Goal: Feedback & Contribution: Submit feedback/report problem

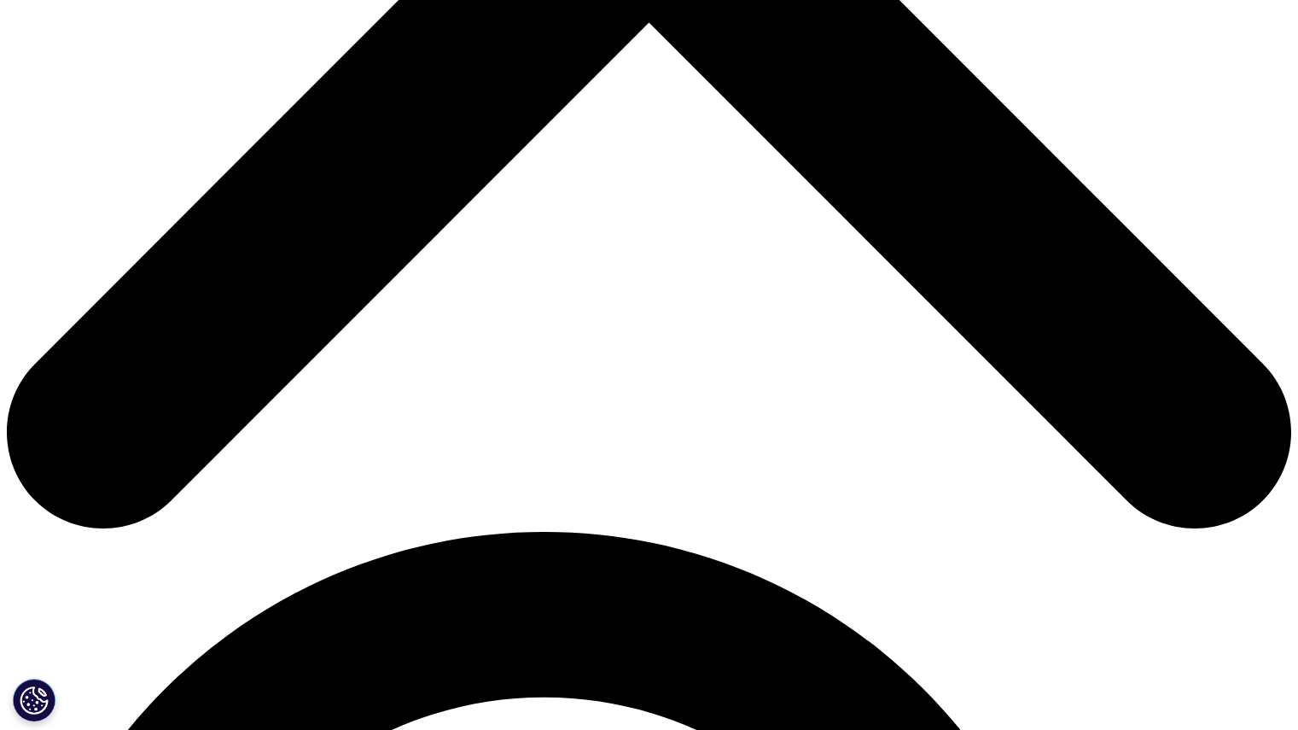
scroll to position [780, 0]
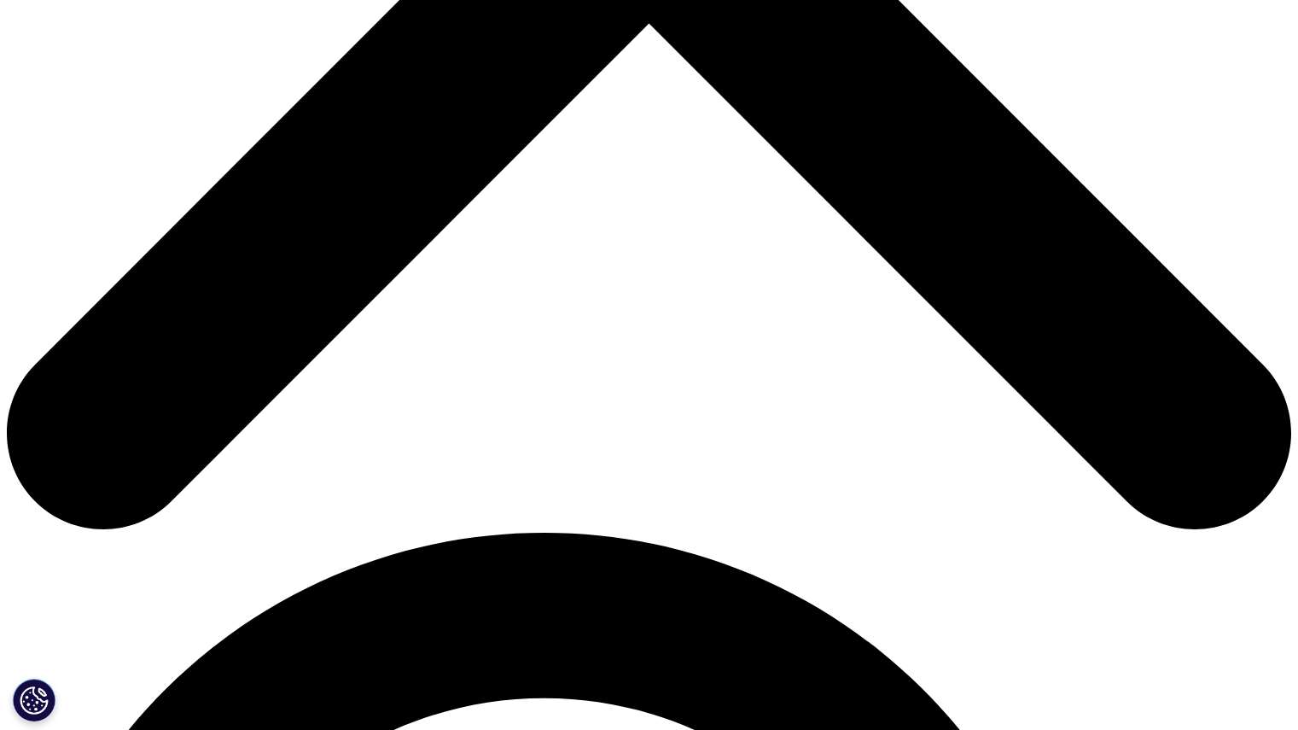
paste textarea "mailto:studyhubtechsupport@iqvia.com"
type textarea "m"
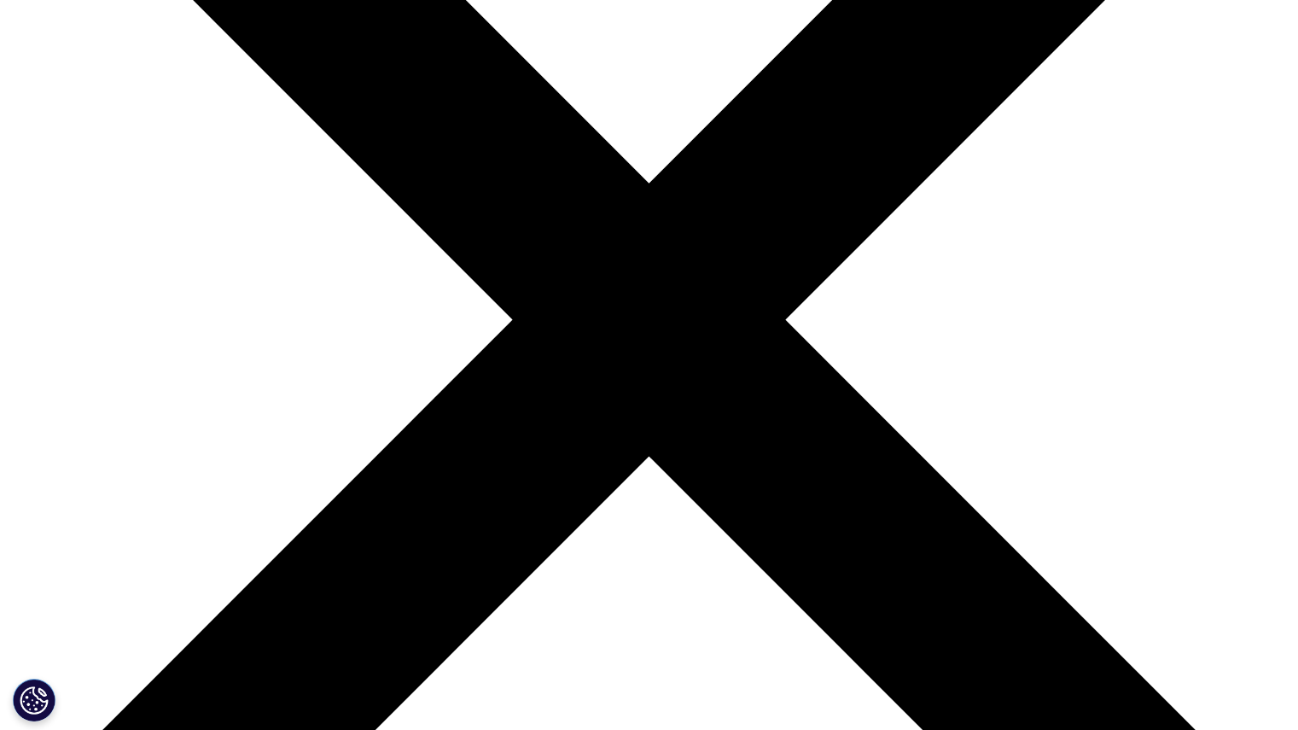
scroll to position [347, 0]
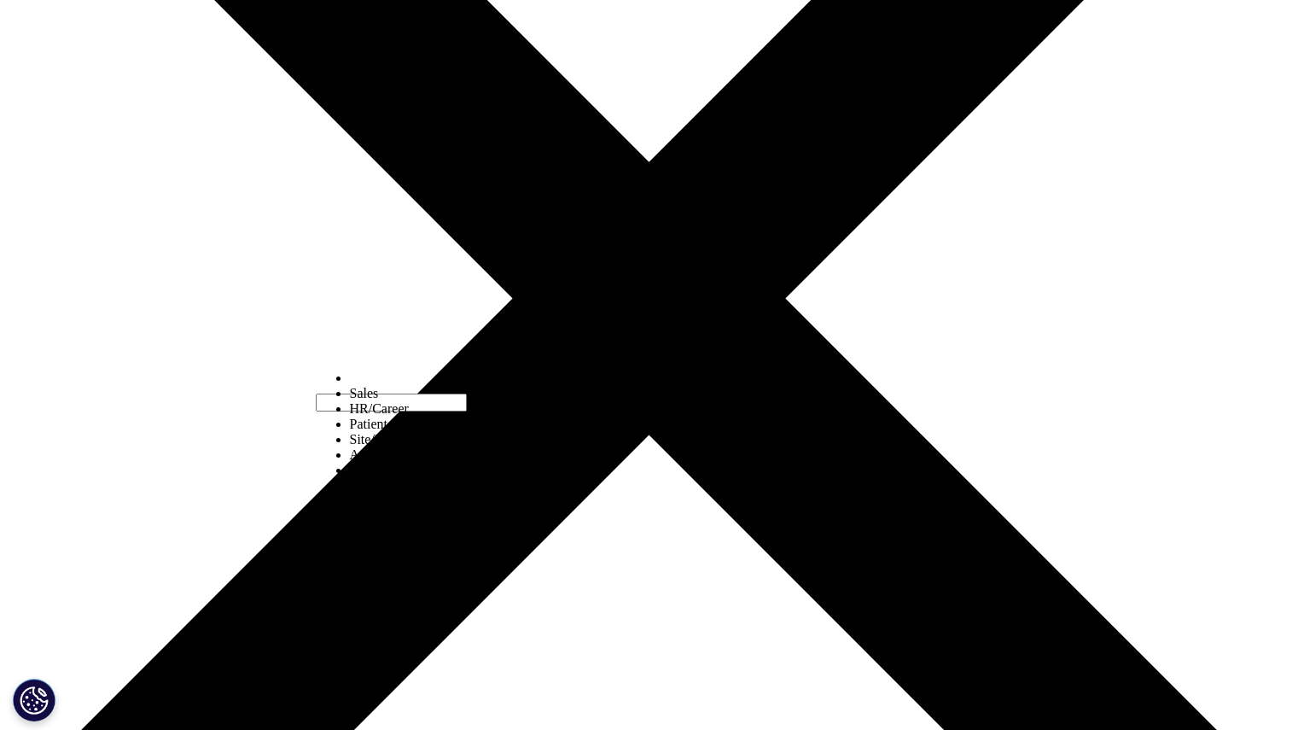
select select "HR/Career"
type input "saja"
type input "jaberi"
type input "s.f.aljabre@gmail.com"
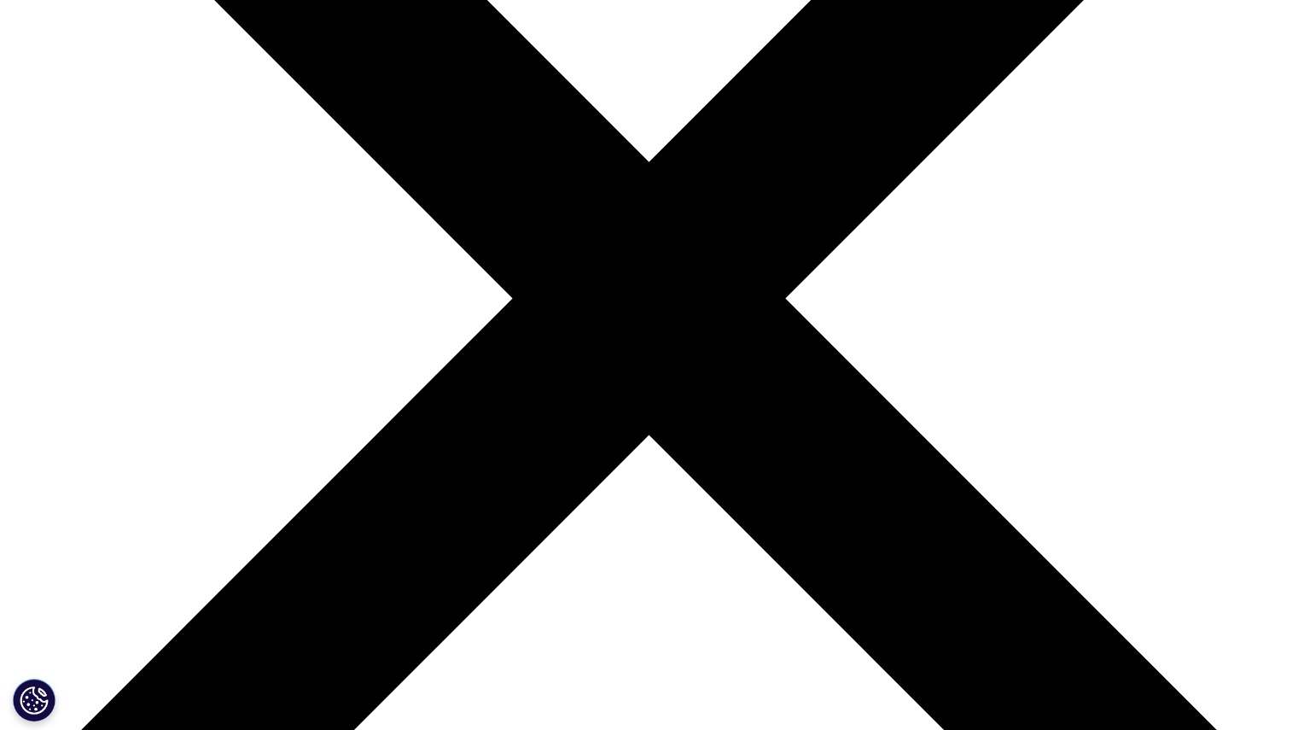
type input "0540313138"
select select "Canada"
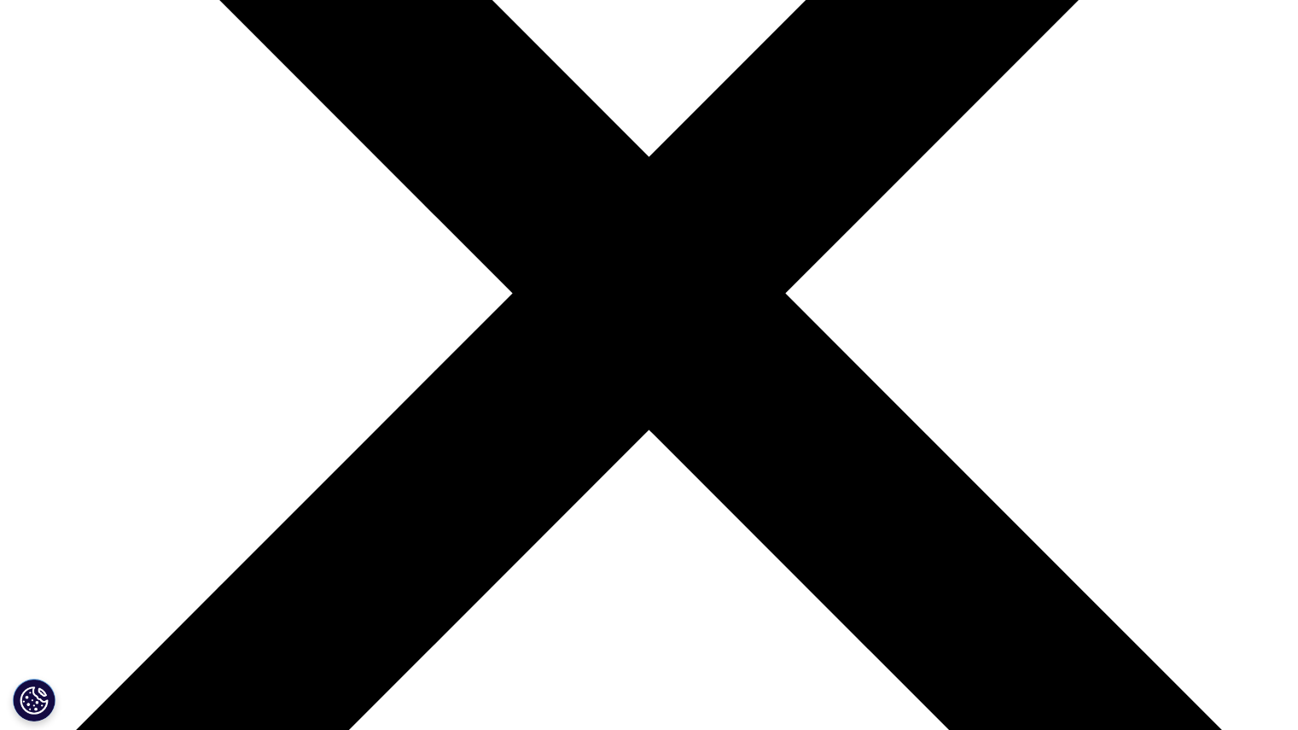
type input "doctor"
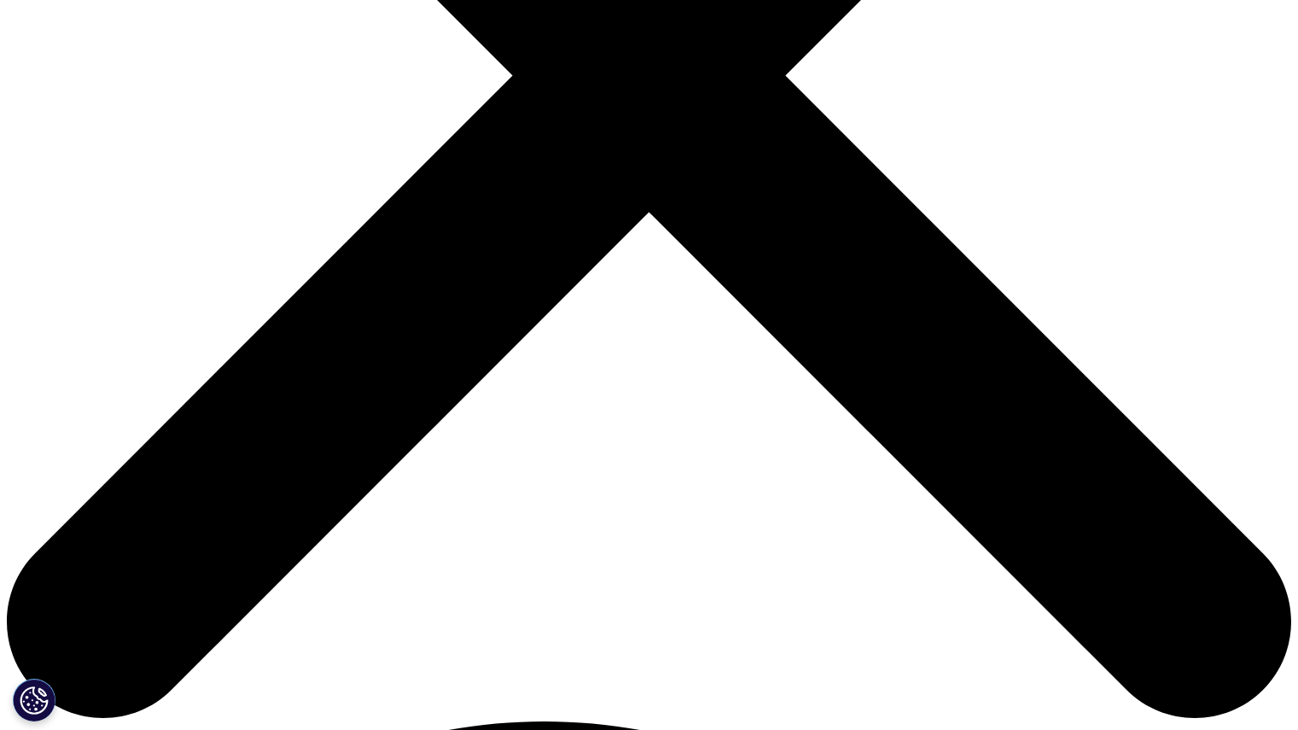
scroll to position [595, 0]
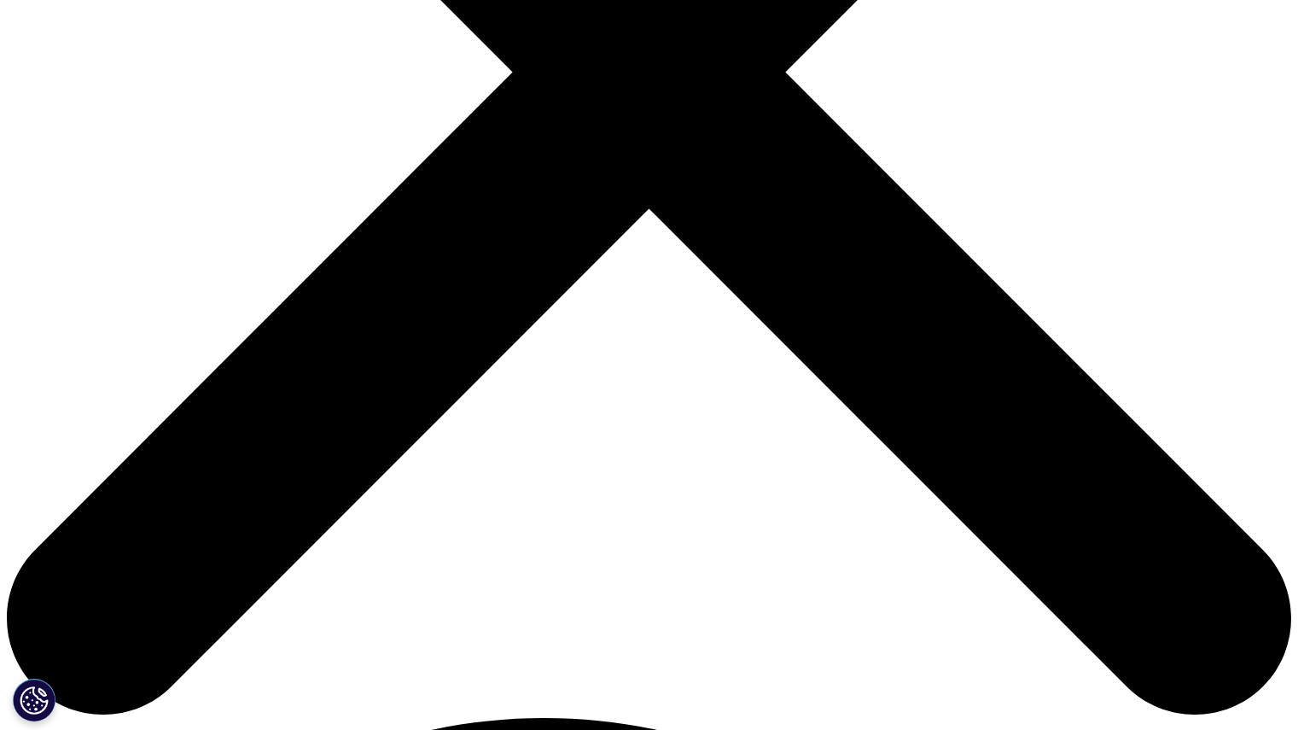
type input "6476438949"
paste textarea "mailto:studyhubtechsupport@iqvia.com"
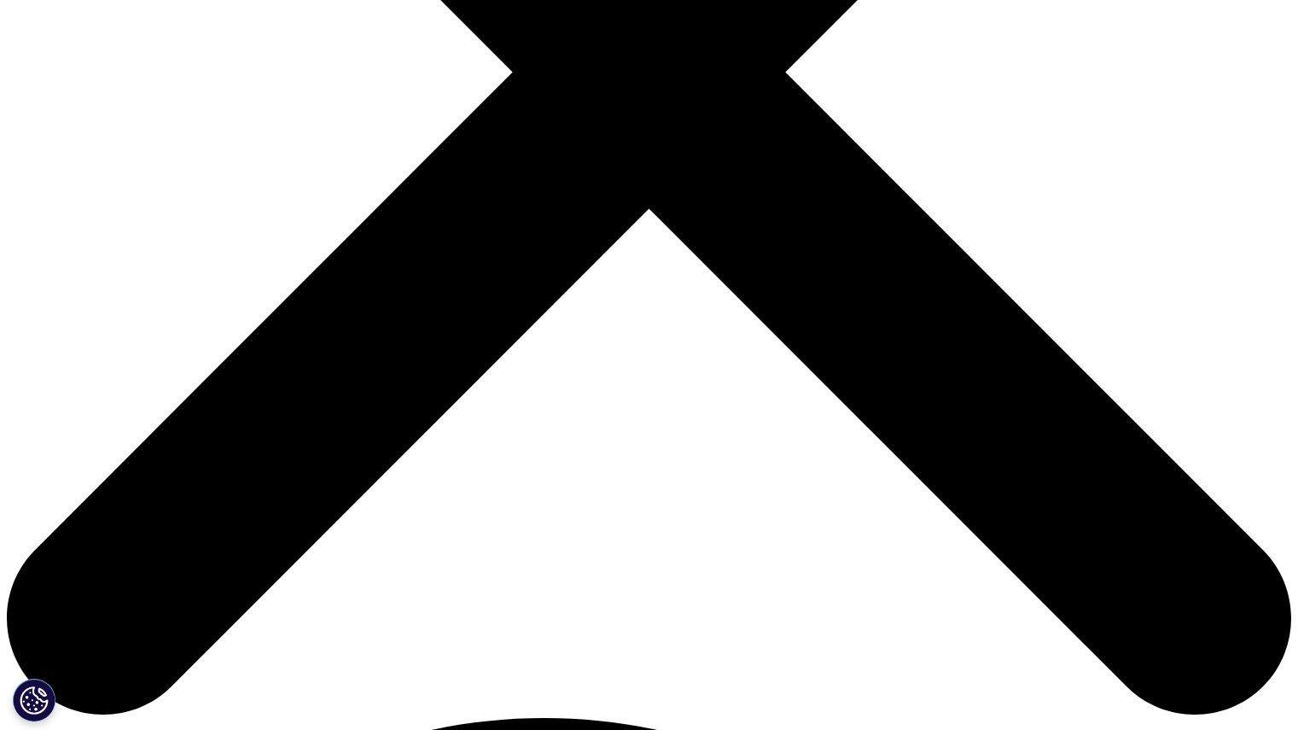
type textarea "m"
paste textarea "Hello, I hope this message finds you well. My name is Dr. Saja Jaberi, and I am…"
type textarea "Hello, I hope this message finds you well. My name is Dr. Saja Jaberi, and I am…"
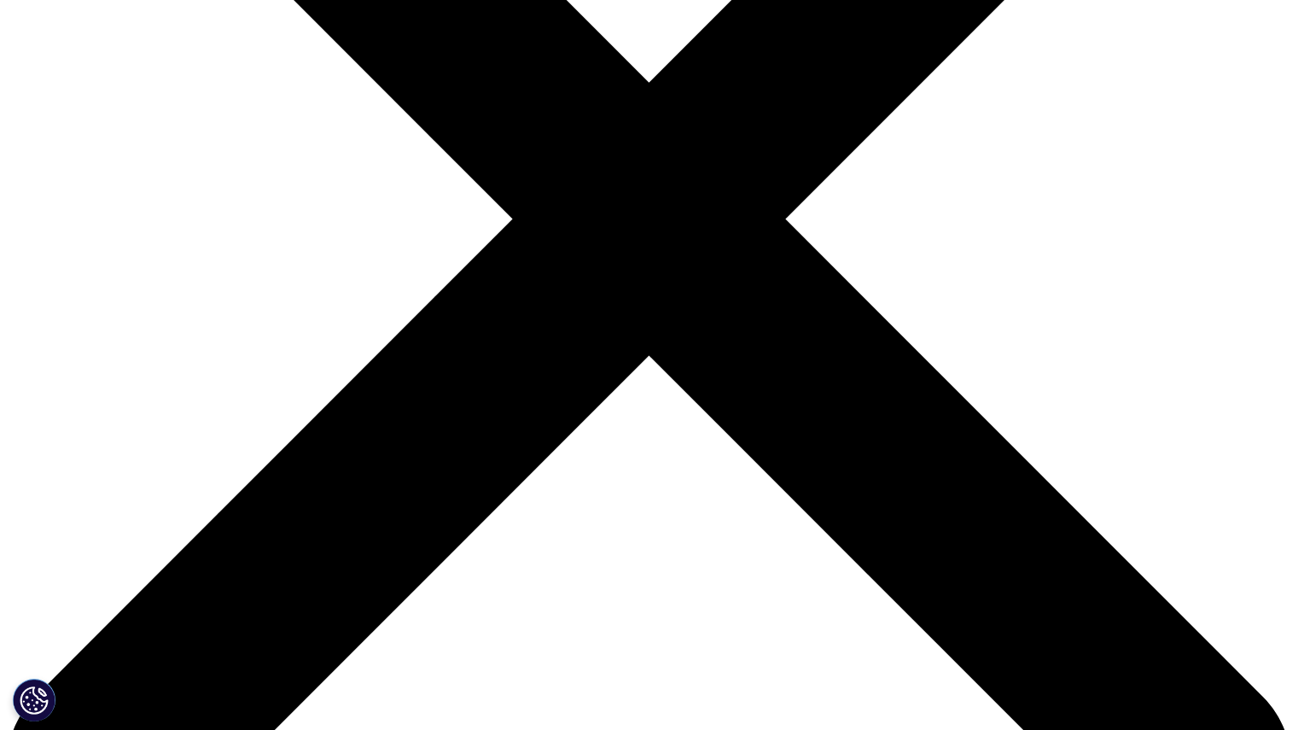
scroll to position [446, 0]
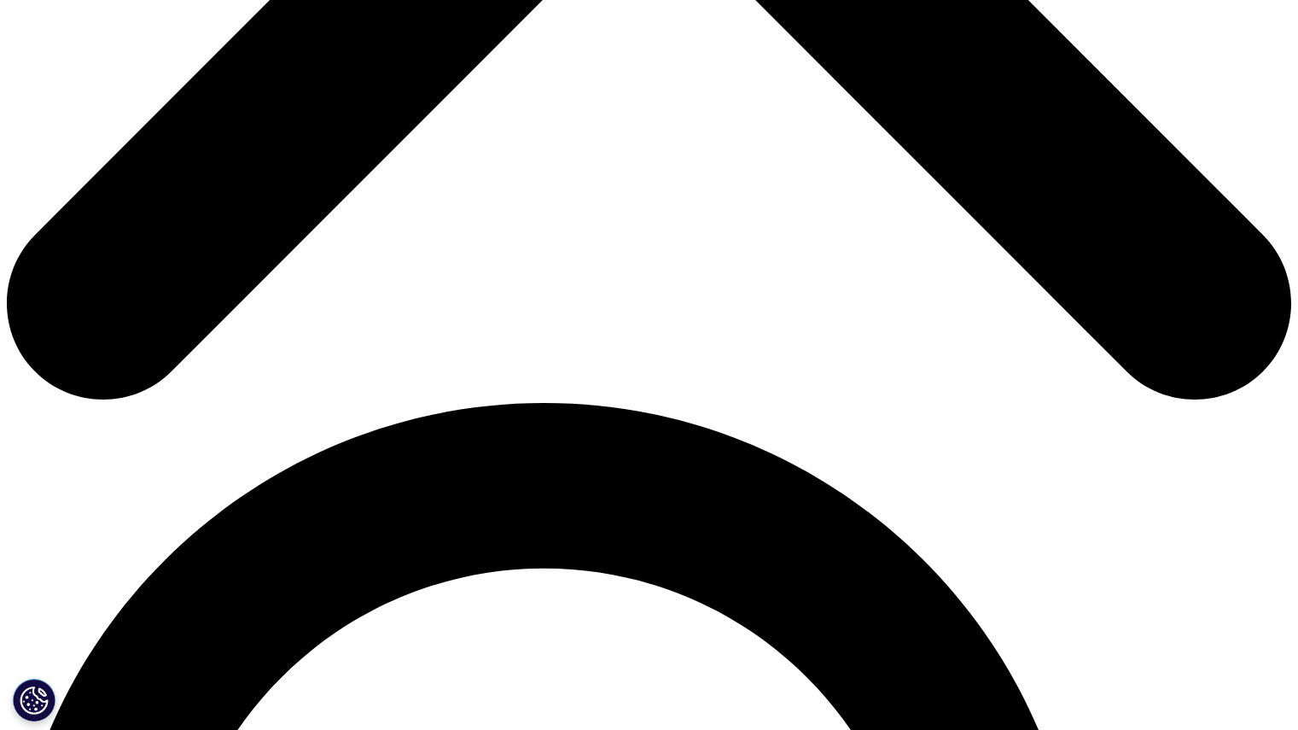
type input "Toronto Metropolitan University"
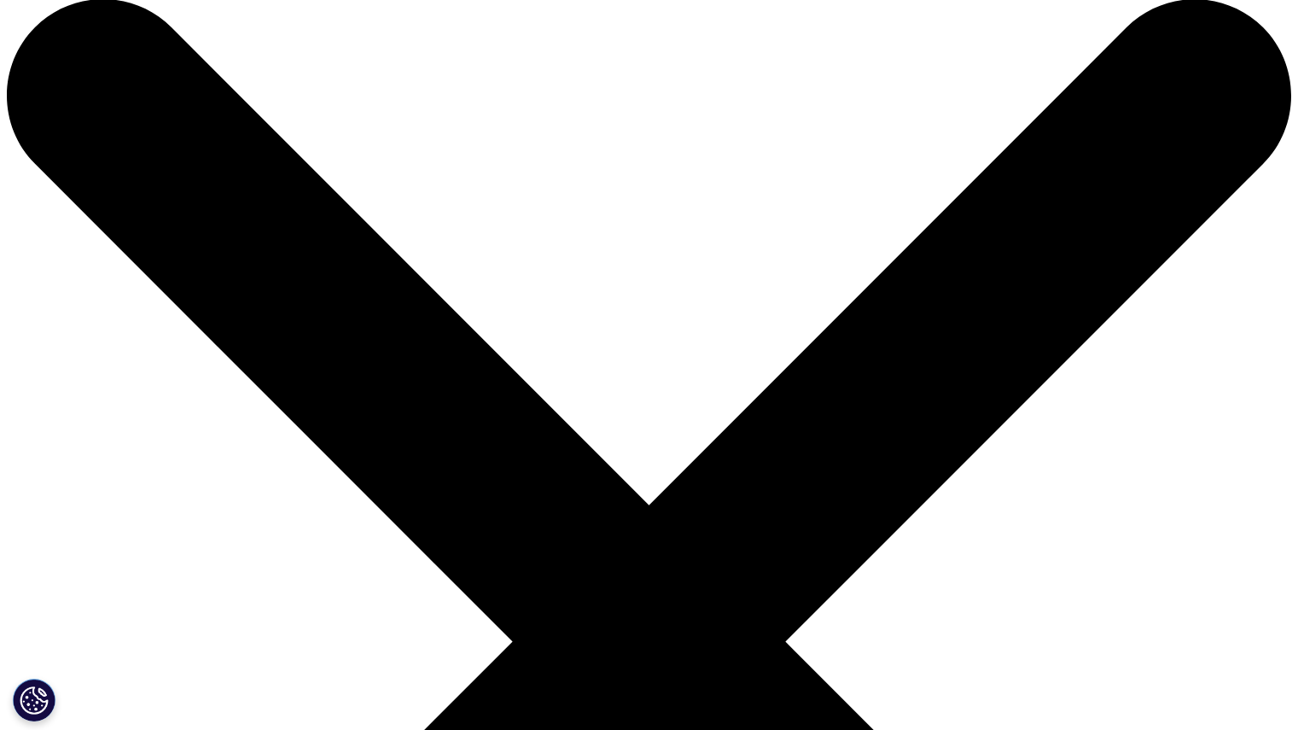
scroll to position [0, 0]
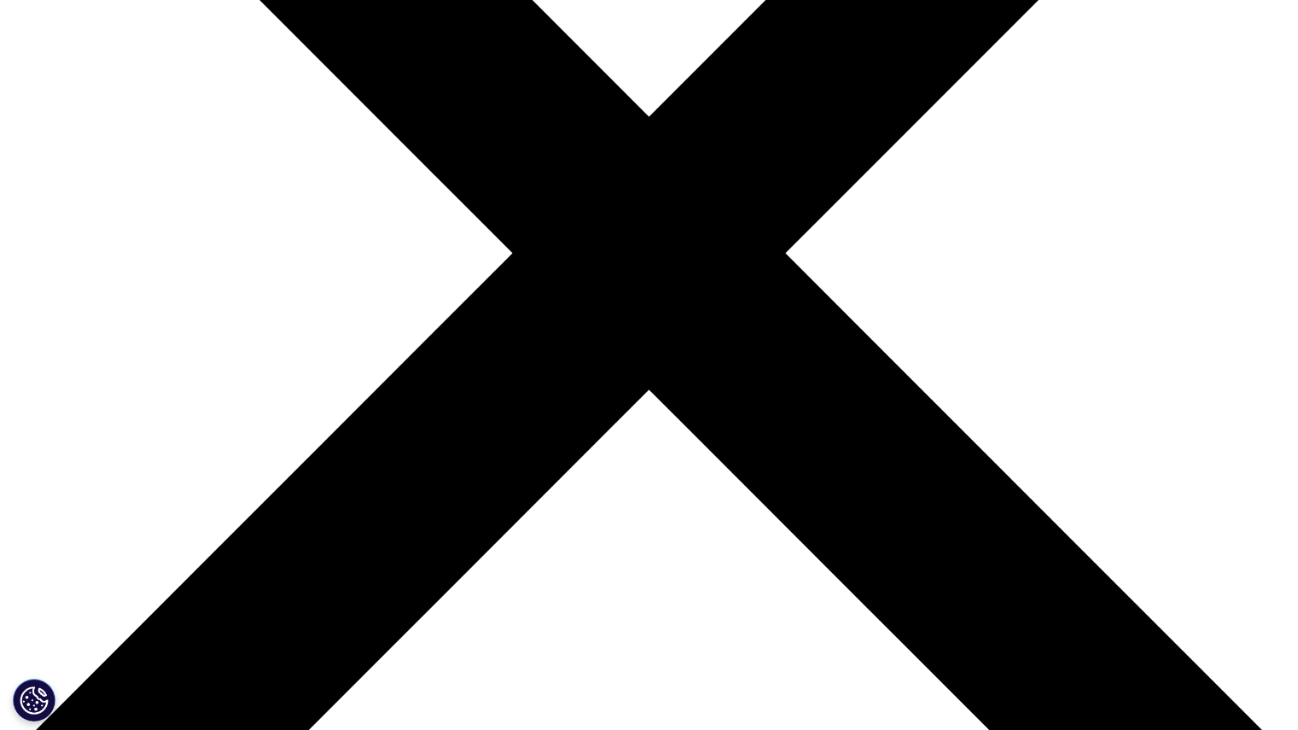
scroll to position [413, 0]
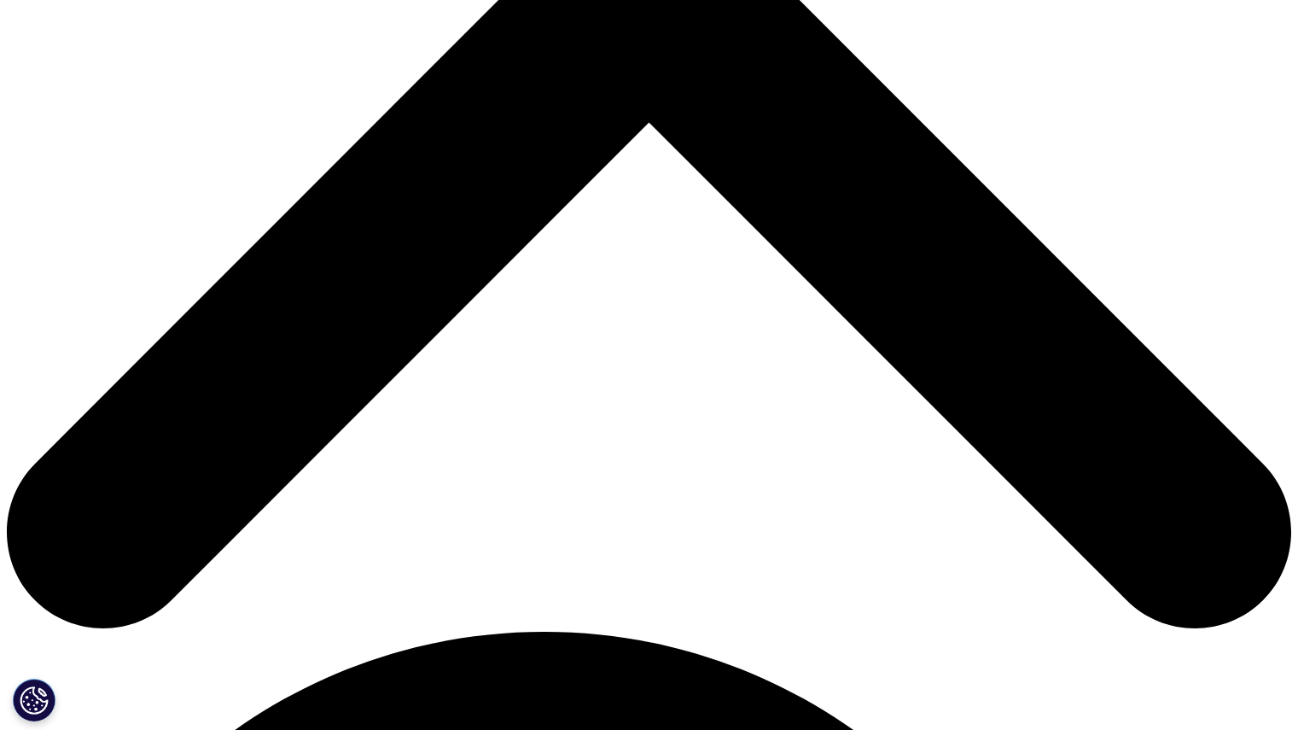
scroll to position [682, 0]
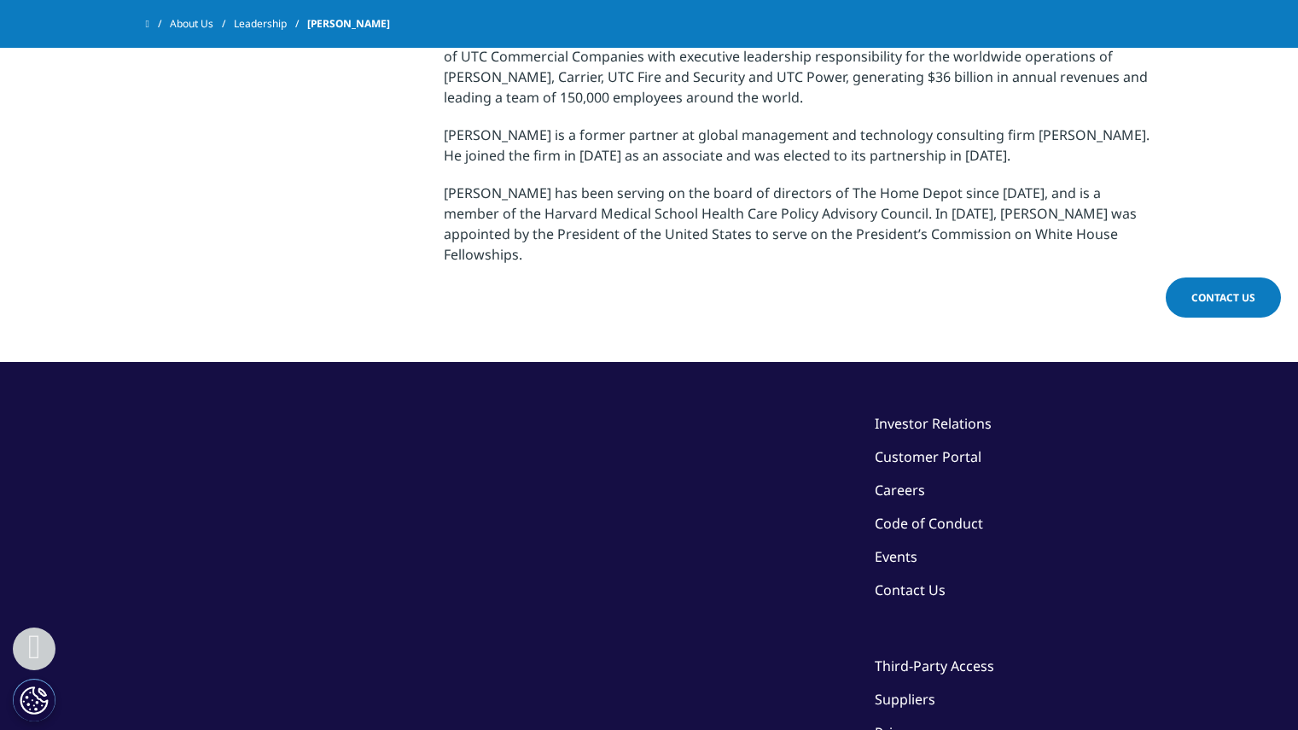
click at [897, 481] on link "Careers" at bounding box center [900, 490] width 50 height 19
